Goal: Information Seeking & Learning: Check status

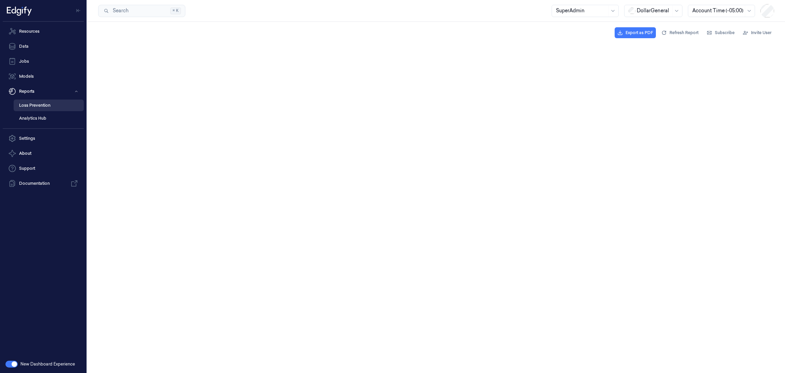
click at [44, 107] on link "Loss Prevention" at bounding box center [49, 105] width 70 height 12
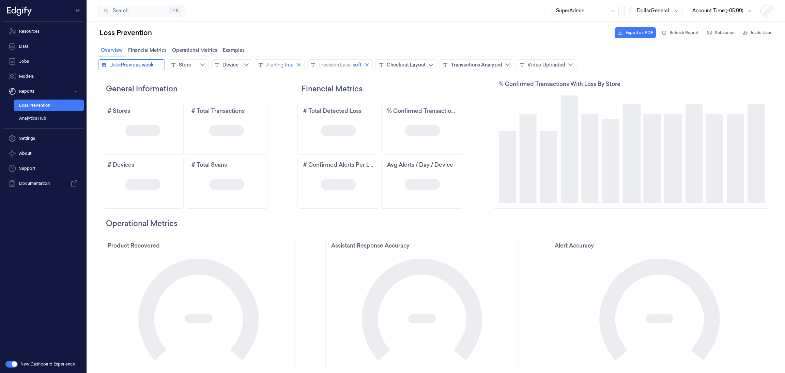
click at [112, 67] on div "Date:" at bounding box center [115, 64] width 12 height 7
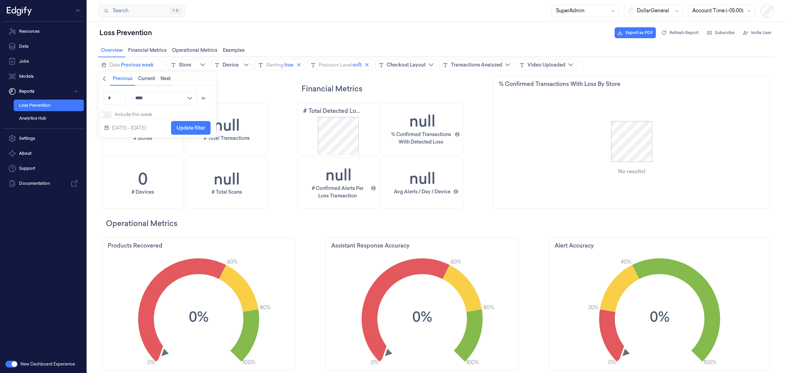
click at [105, 82] on span "Back" at bounding box center [104, 78] width 5 height 7
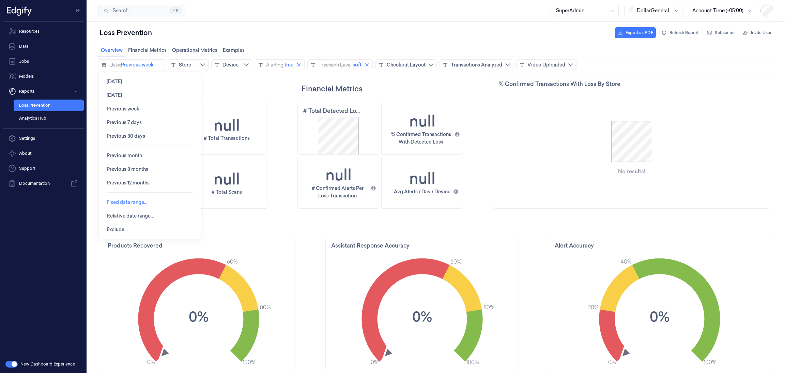
click at [132, 201] on span "Fixed date range…" at bounding box center [127, 201] width 41 height 5
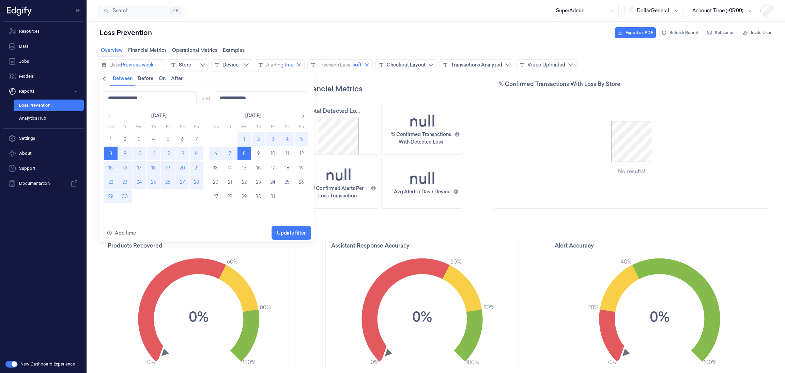
click at [110, 168] on button "15" at bounding box center [111, 168] width 14 height 14
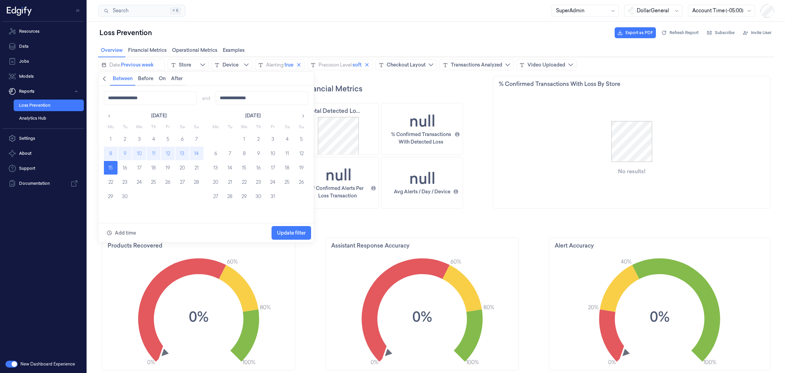
click at [109, 152] on button "8" at bounding box center [111, 154] width 14 height 14
click at [193, 152] on button "14" at bounding box center [197, 154] width 14 height 14
click at [112, 154] on button "8" at bounding box center [111, 154] width 14 height 14
type input "**********"
click at [279, 231] on span "Update filter" at bounding box center [291, 232] width 29 height 5
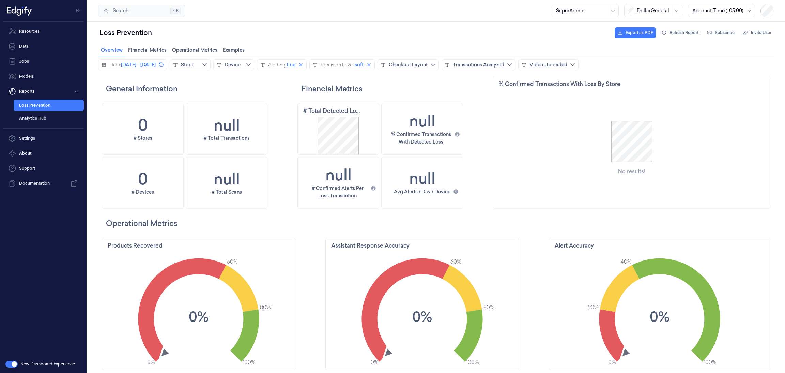
click at [649, 13] on div at bounding box center [654, 10] width 34 height 7
drag, startPoint x: 648, startPoint y: 50, endPoint x: 561, endPoint y: 6, distance: 97.5
click at [648, 50] on div "GiantEagle" at bounding box center [645, 47] width 35 height 7
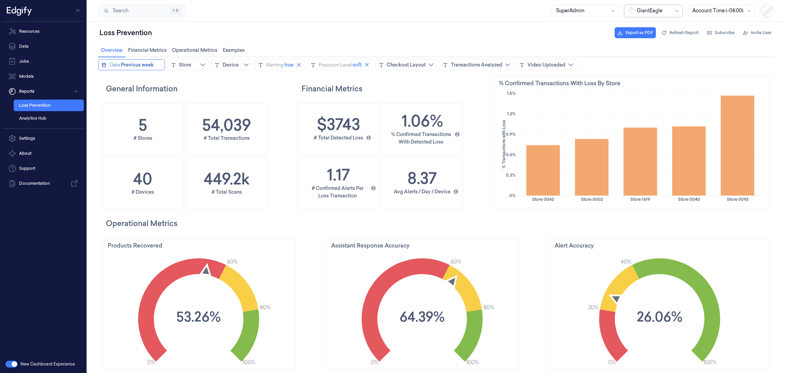
scroll to position [208, 32]
click at [104, 64] on icon "calendar icon" at bounding box center [103, 64] width 5 height 5
click at [107, 79] on icon "chevronleft icon" at bounding box center [104, 78] width 5 height 5
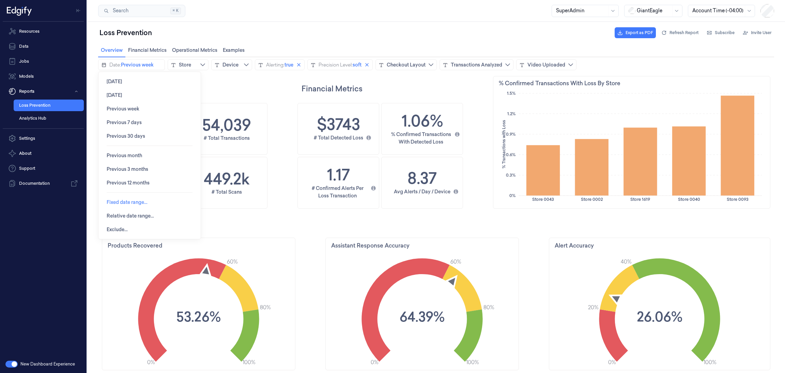
click at [115, 201] on span "Fixed date range…" at bounding box center [127, 201] width 41 height 5
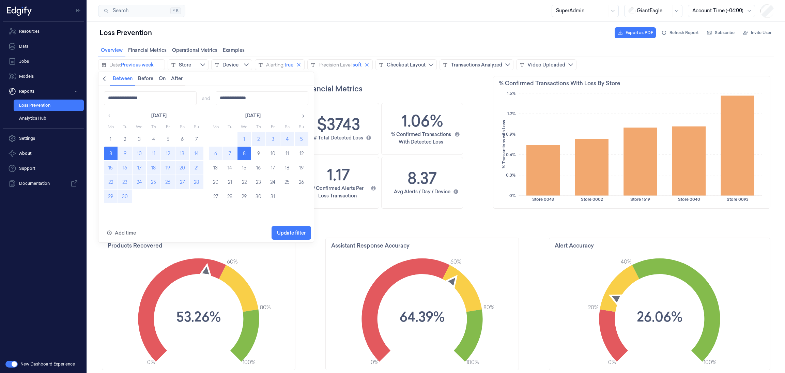
click at [111, 153] on button "8" at bounding box center [111, 154] width 14 height 14
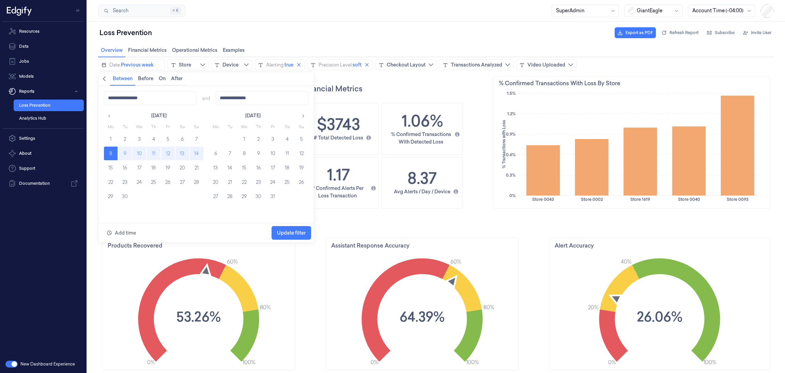
click at [196, 151] on button "14" at bounding box center [197, 154] width 14 height 14
type input "**********"
click at [297, 226] on span "Update filter" at bounding box center [291, 232] width 29 height 13
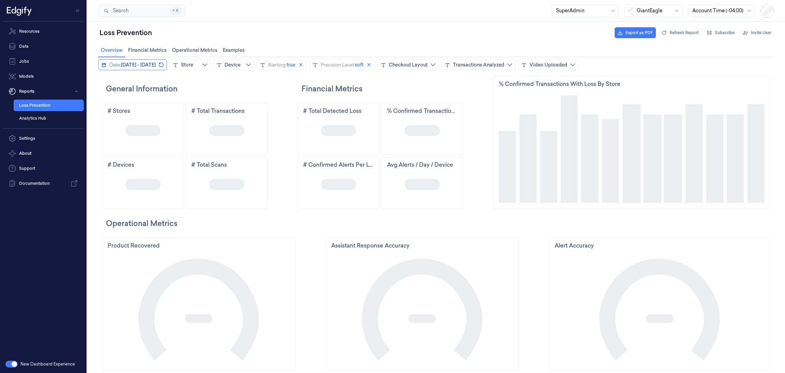
click at [103, 63] on icon "calendar icon" at bounding box center [103, 64] width 5 height 5
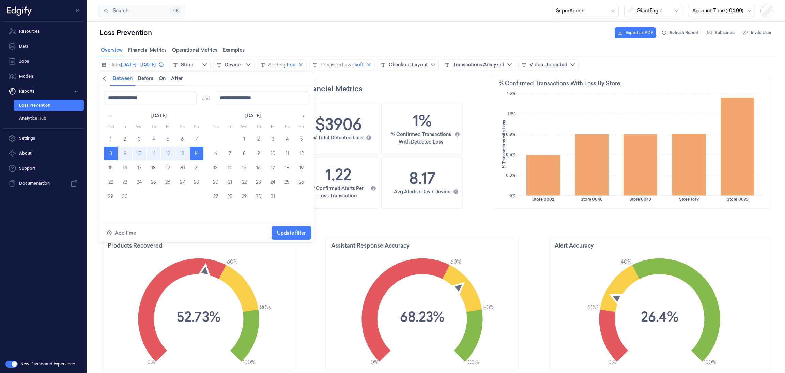
scroll to position [208, 284]
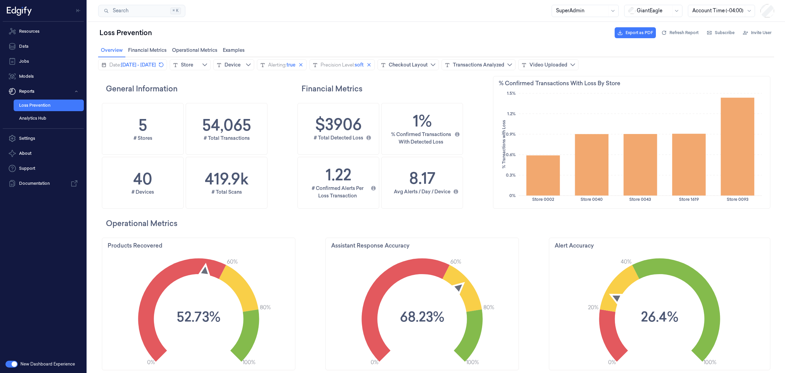
click at [383, 83] on h2 "Financial Metrics" at bounding box center [396, 88] width 189 height 11
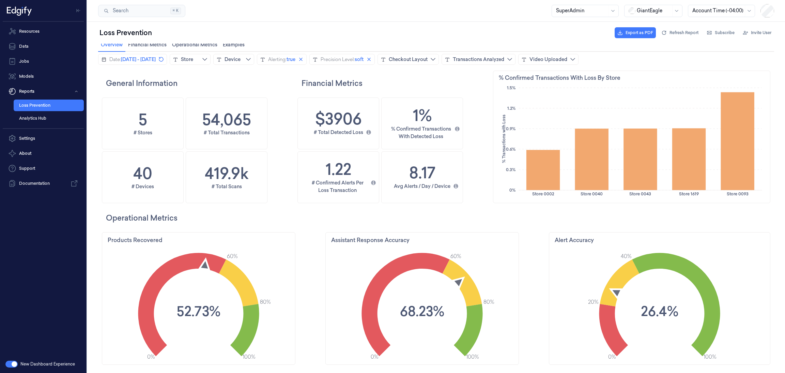
scroll to position [0, 0]
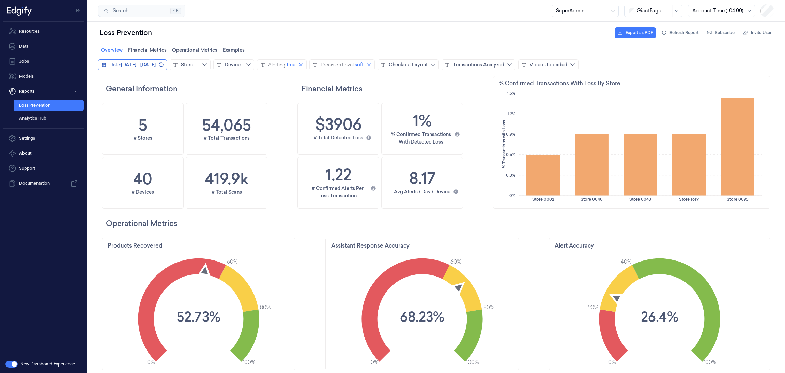
click at [156, 67] on span "[DATE] - [DATE]" at bounding box center [138, 64] width 35 height 7
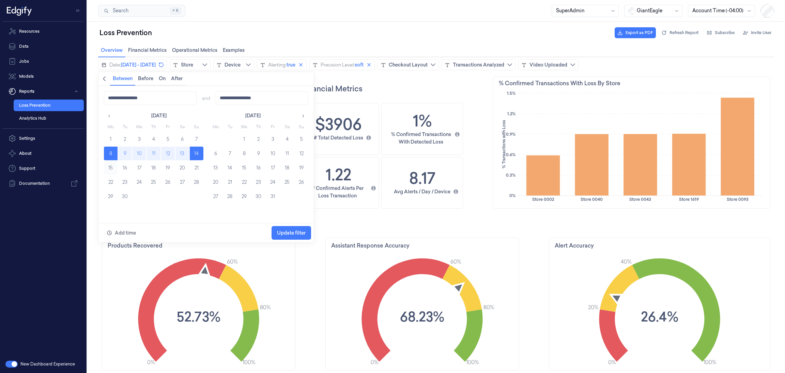
click at [112, 170] on button "15" at bounding box center [111, 168] width 14 height 14
click at [198, 169] on button "21" at bounding box center [197, 168] width 14 height 14
type input "**********"
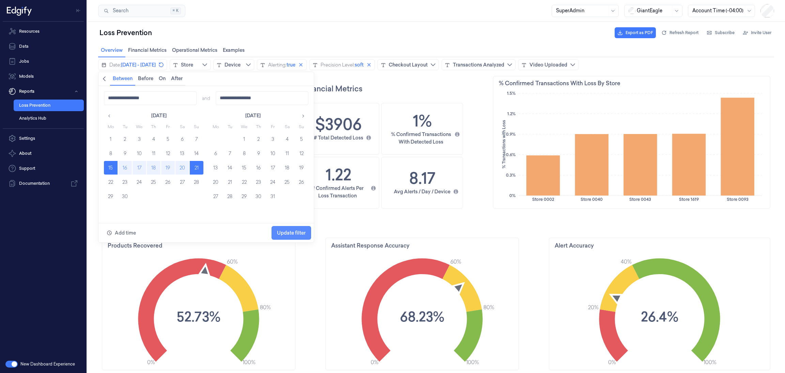
click at [282, 227] on span "Update filter" at bounding box center [291, 232] width 29 height 13
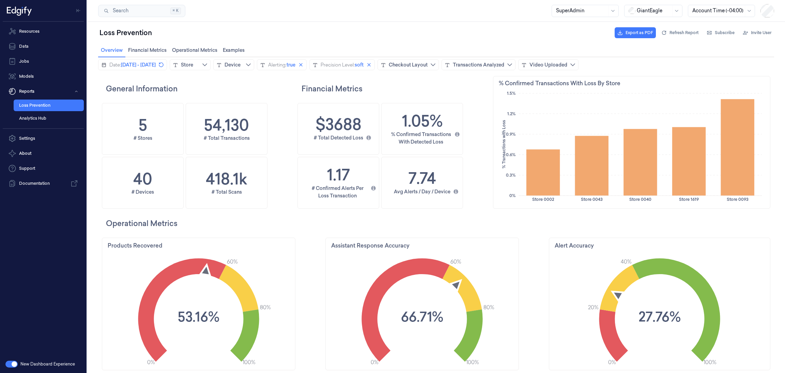
scroll to position [208, 32]
click at [152, 67] on span "[DATE] - [DATE]" at bounding box center [138, 64] width 35 height 7
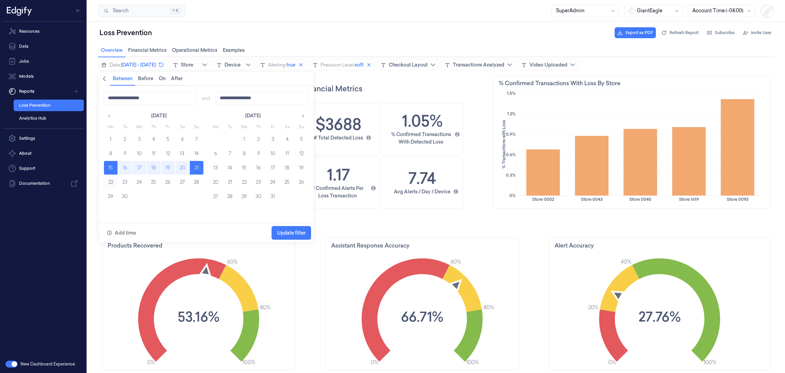
click at [114, 180] on button "22" at bounding box center [111, 182] width 14 height 14
click at [192, 182] on button "28" at bounding box center [197, 182] width 14 height 14
type input "**********"
click at [279, 227] on span "Update filter" at bounding box center [291, 232] width 29 height 13
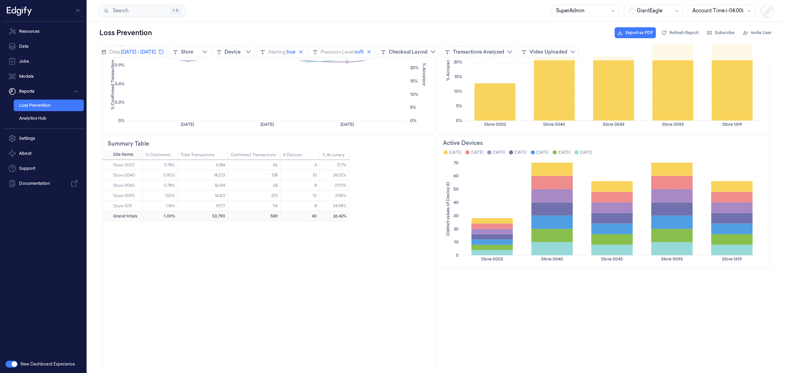
scroll to position [403, 0]
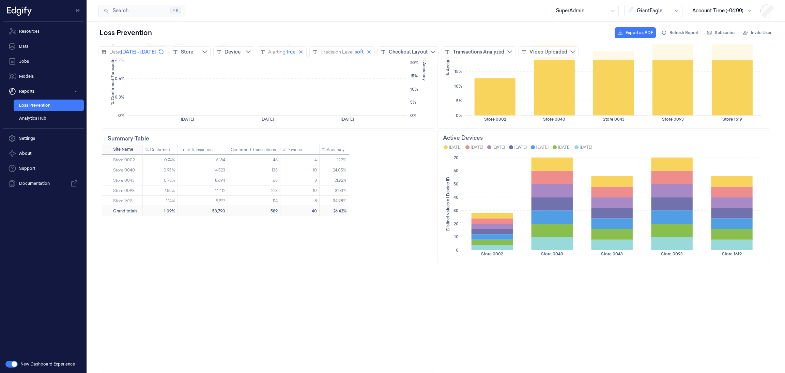
click at [374, 249] on div "0.74% 6,184 46 4 12.7% 0.95% 14,523 138 10 24.05% 0.78% 8,694 68 8 21.92% 1.55%…" at bounding box center [289, 263] width 292 height 216
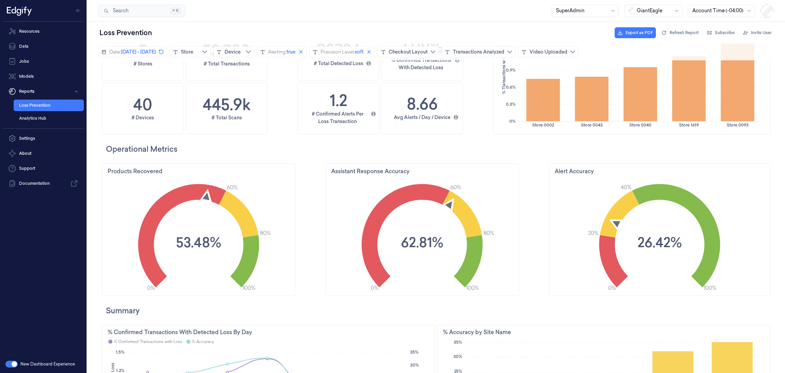
scroll to position [0, 0]
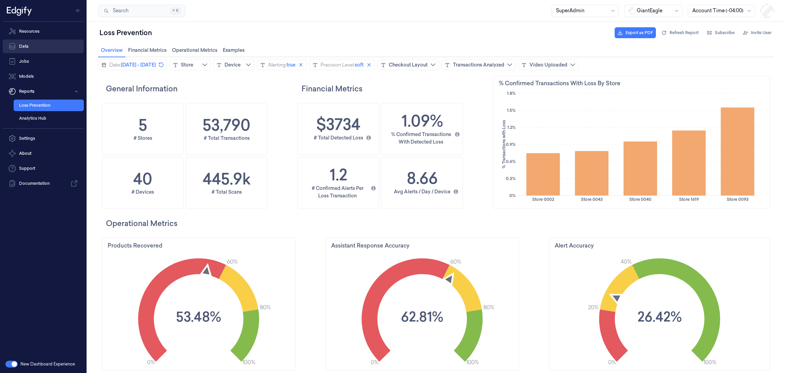
click at [42, 45] on link "Data" at bounding box center [43, 47] width 81 height 14
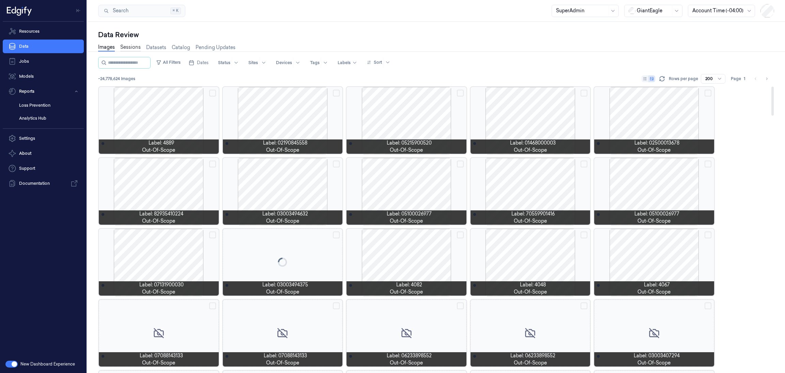
click at [131, 50] on link "Sessions" at bounding box center [130, 48] width 20 height 8
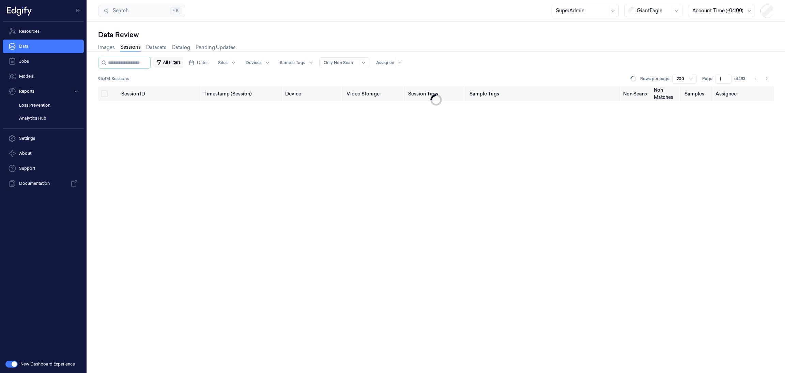
click at [174, 64] on button "All Filters" at bounding box center [168, 62] width 30 height 11
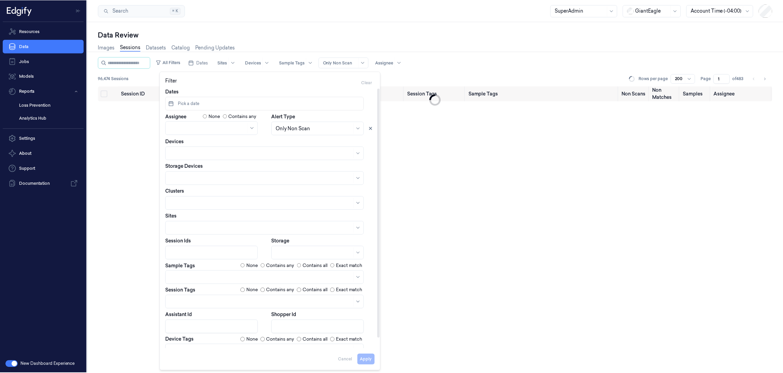
scroll to position [3, 0]
click at [220, 276] on div at bounding box center [261, 277] width 183 height 7
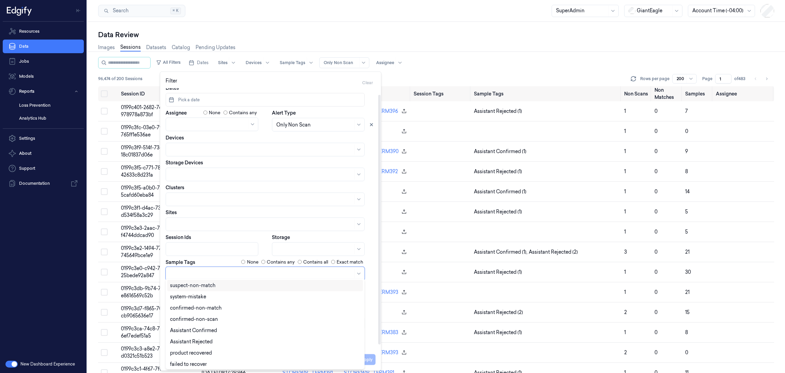
scroll to position [0, 0]
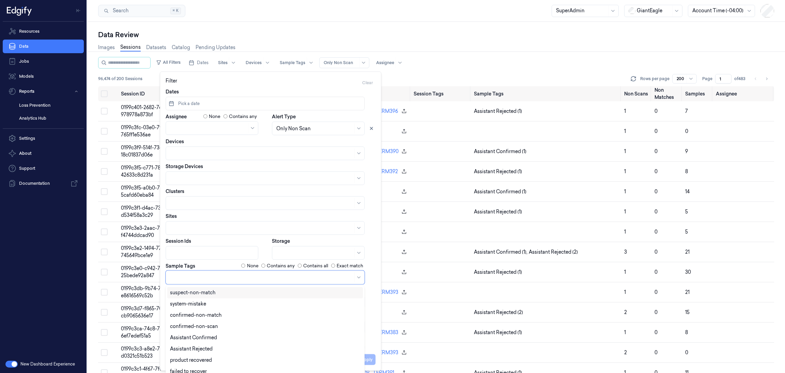
click at [651, 9] on div at bounding box center [654, 10] width 34 height 7
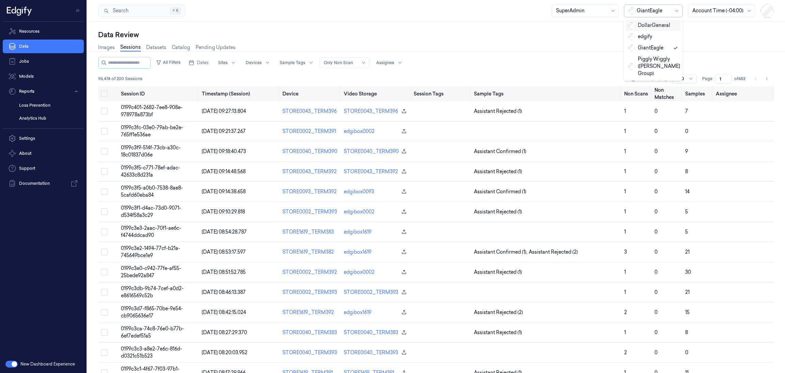
click at [659, 30] on div "DollarGeneral" at bounding box center [653, 25] width 55 height 11
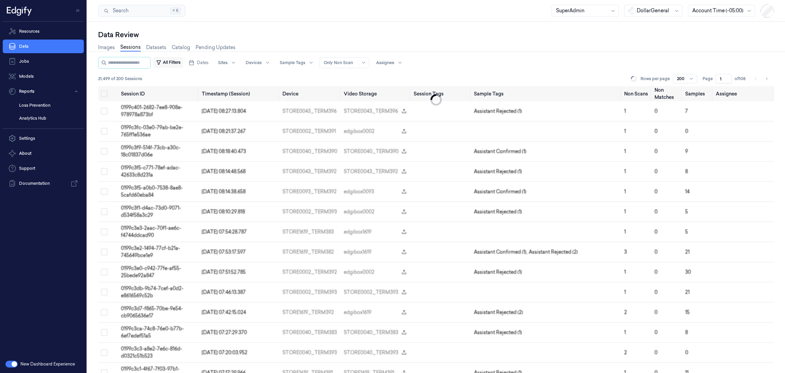
click at [175, 66] on button "All Filters" at bounding box center [168, 62] width 30 height 11
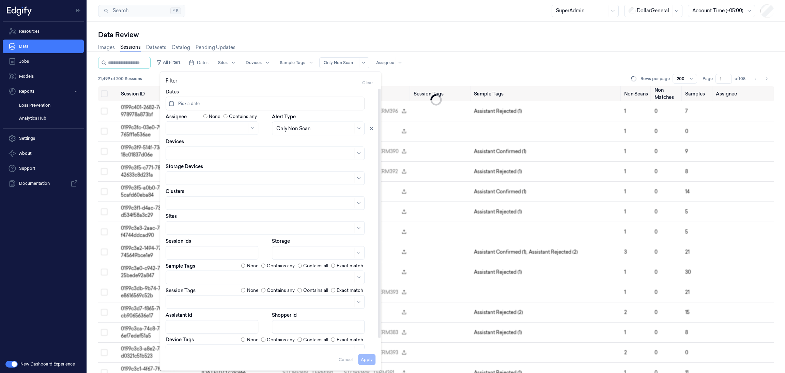
click at [224, 277] on div at bounding box center [261, 277] width 183 height 7
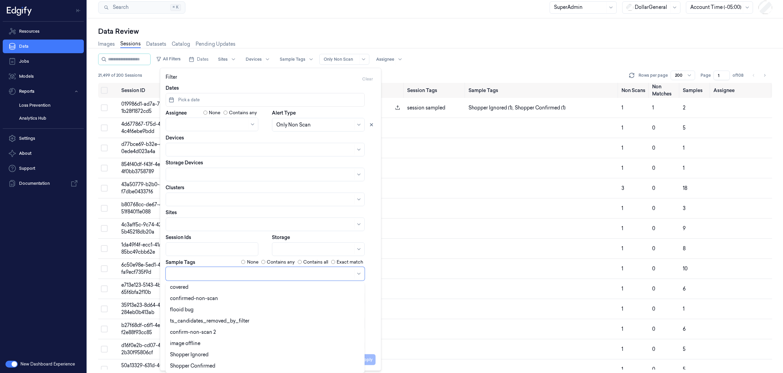
scroll to position [171, 0]
click at [205, 313] on div "hand-scanner" at bounding box center [265, 313] width 190 height 7
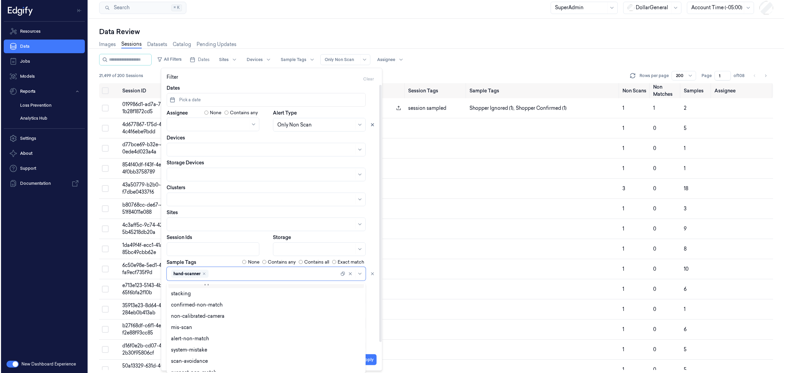
scroll to position [0, 0]
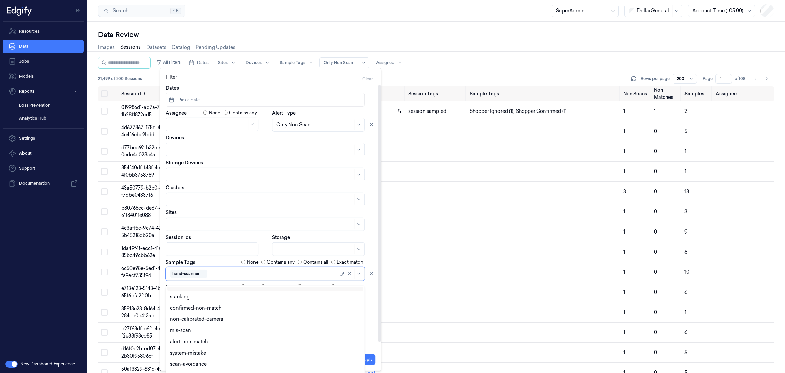
click at [185, 272] on div "hand-scanner" at bounding box center [254, 274] width 168 height 10
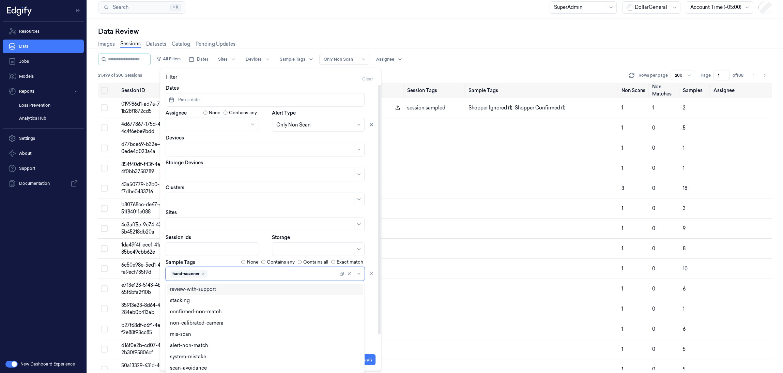
click at [185, 272] on div "hand-scanner" at bounding box center [254, 274] width 168 height 10
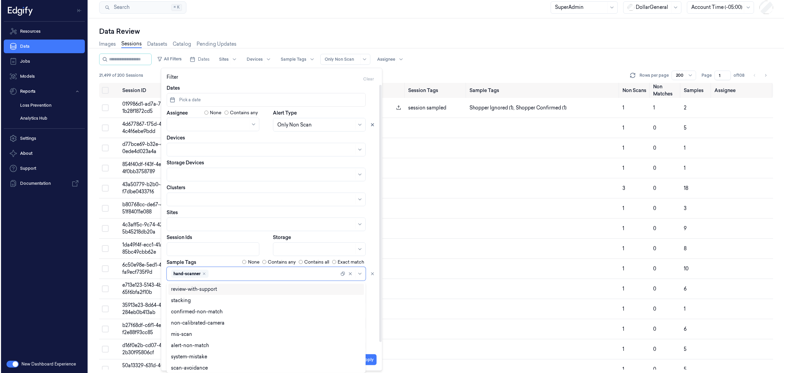
scroll to position [0, 0]
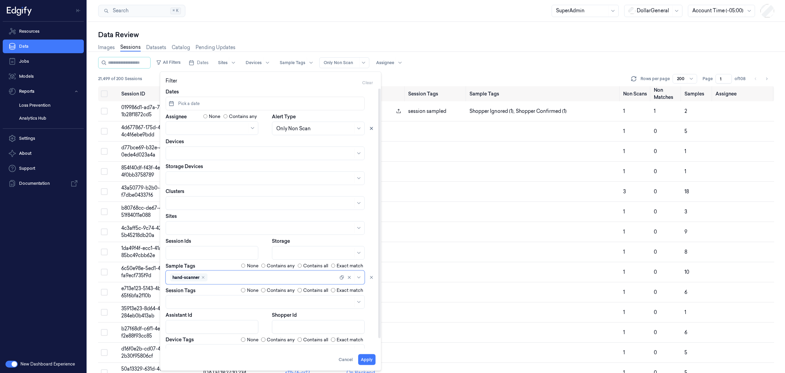
drag, startPoint x: 171, startPoint y: 275, endPoint x: 196, endPoint y: 279, distance: 25.2
click at [196, 279] on div "hand-scanner" at bounding box center [188, 277] width 37 height 8
click at [205, 277] on div "hand-scanner" at bounding box center [188, 277] width 37 height 8
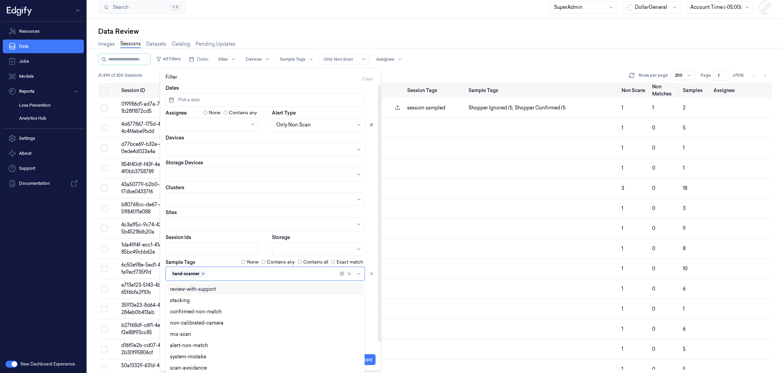
click at [203, 272] on icon "Remove ,hand-scanner" at bounding box center [203, 274] width 4 height 4
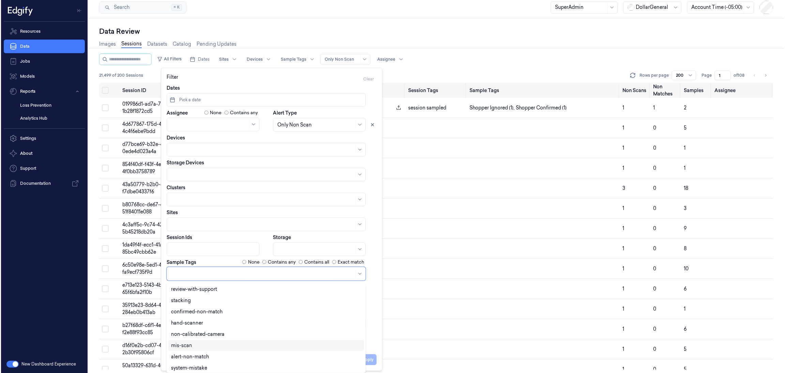
scroll to position [0, 0]
